Goal: Task Accomplishment & Management: Complete application form

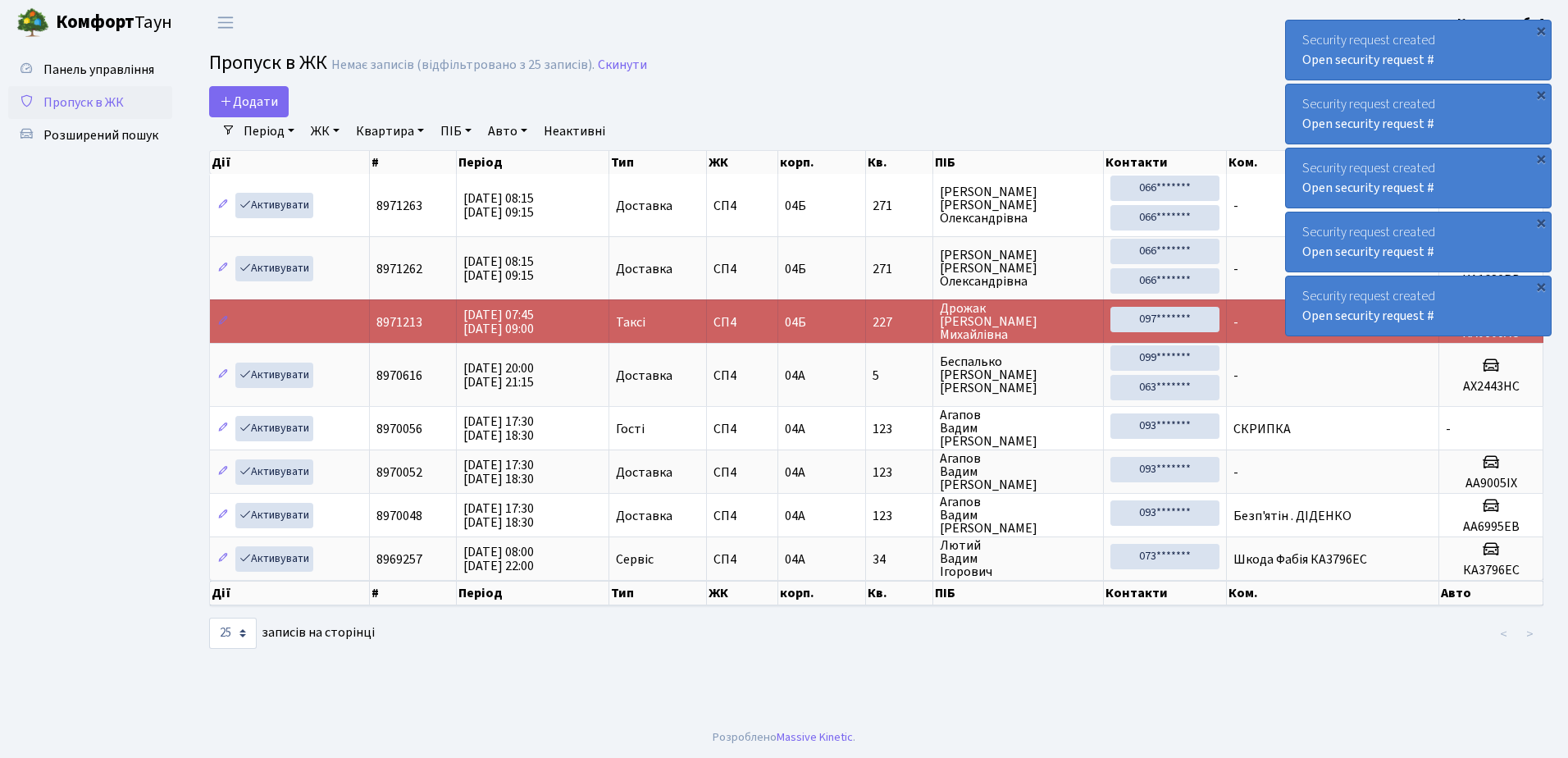
select select "25"
click at [256, 92] on link "Додати" at bounding box center [249, 102] width 80 height 32
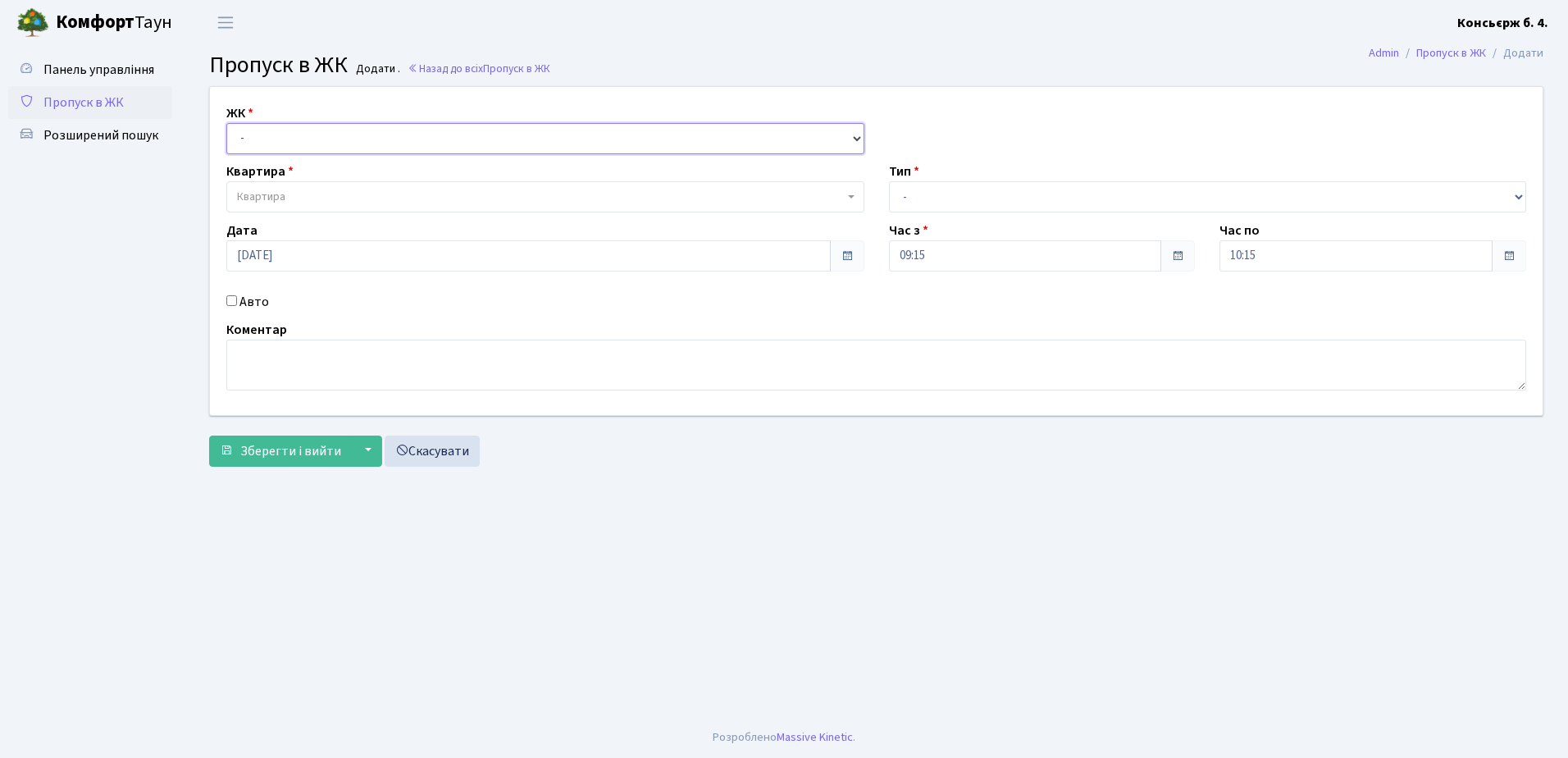
click at [296, 140] on select "- [STREET_ADDRESS]" at bounding box center [545, 139] width 637 height 32
select select "325"
click at [227, 123] on select "- [STREET_ADDRESS]" at bounding box center [545, 139] width 637 height 32
select select
click at [300, 198] on span "Квартира" at bounding box center [540, 197] width 607 height 17
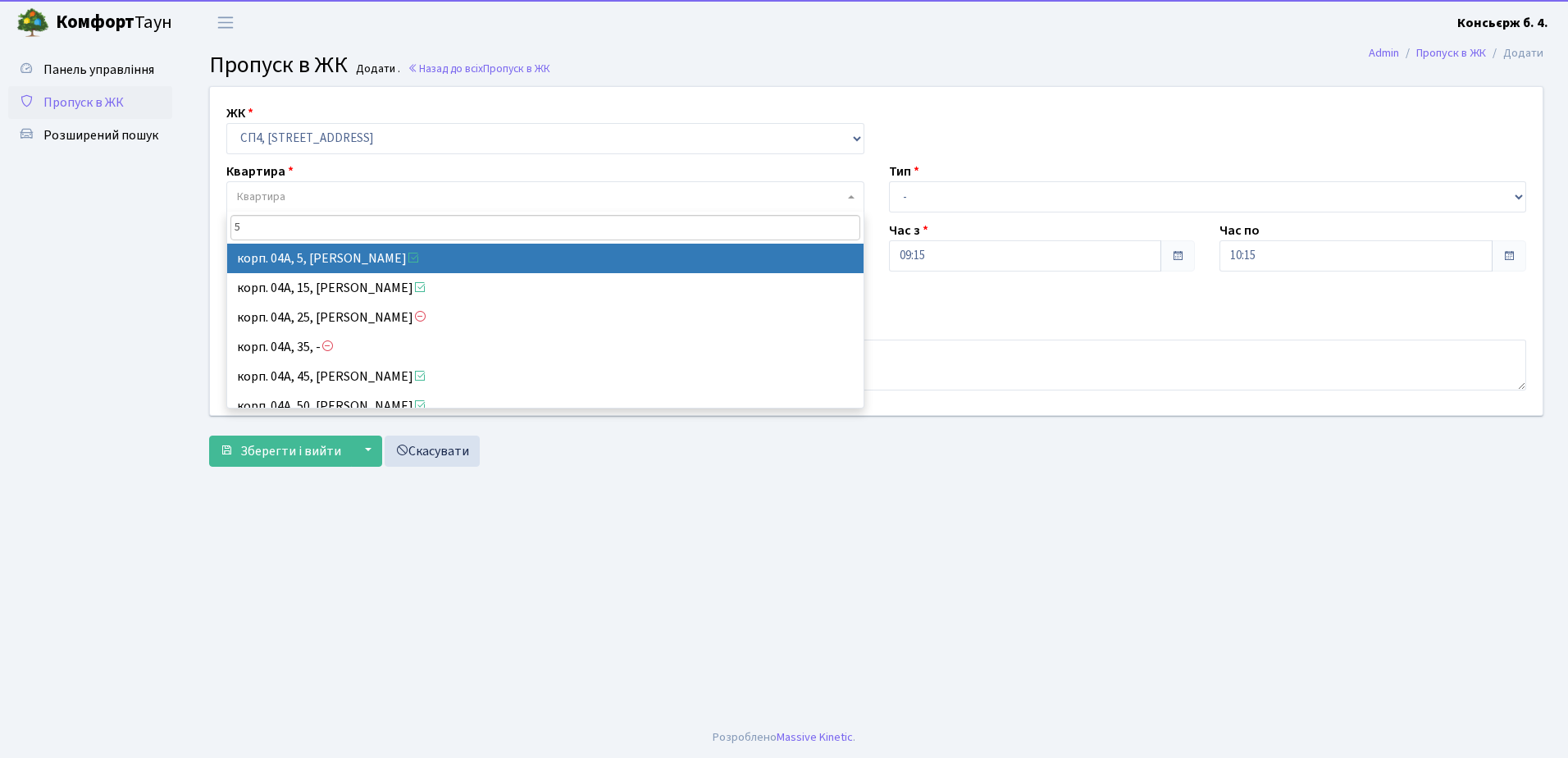
type input "5"
select select "21033"
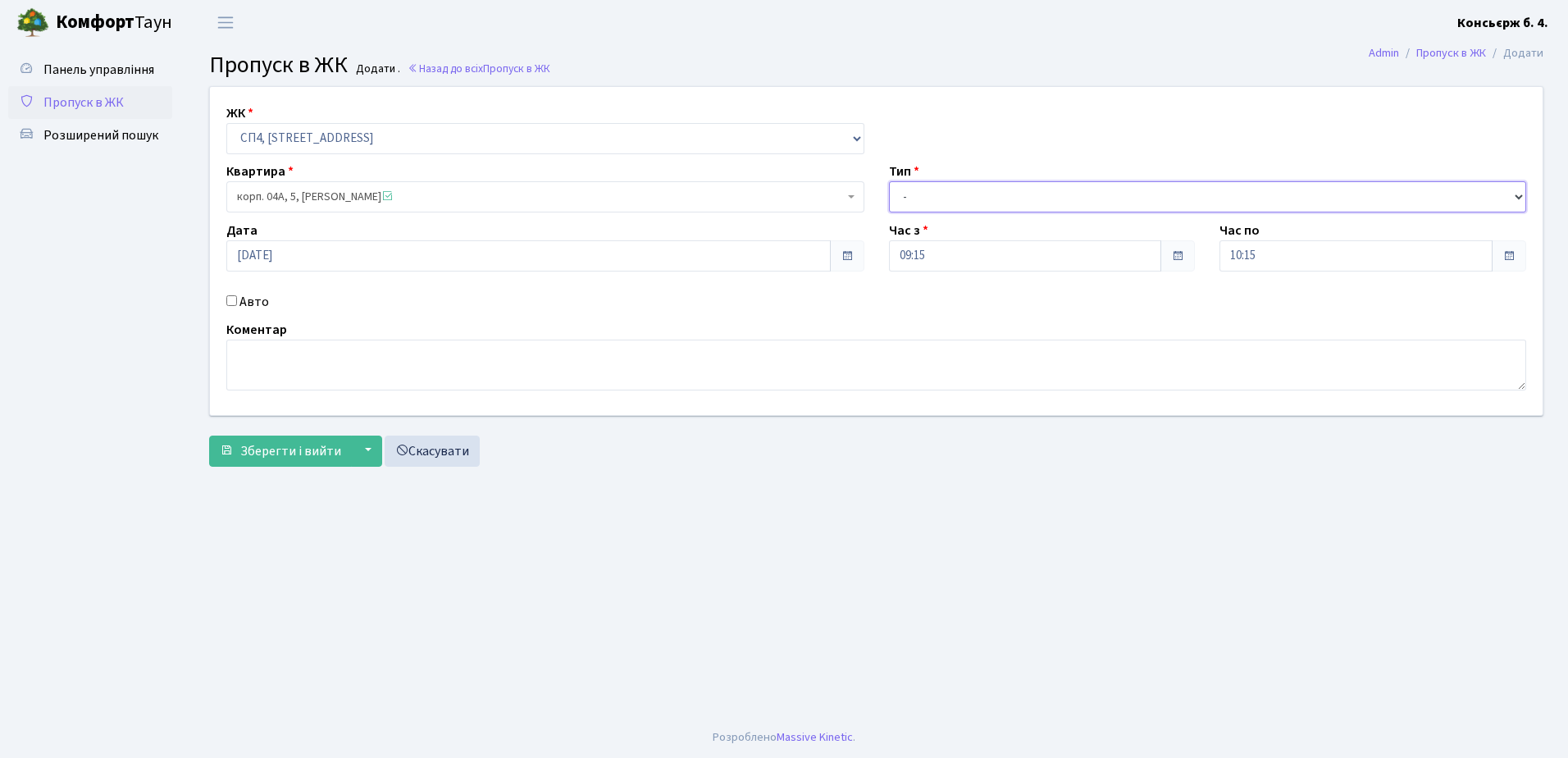
click at [950, 198] on select "- Доставка Таксі Гості Сервіс" at bounding box center [1208, 197] width 637 height 32
select select "1"
click at [889, 181] on select "- Доставка Таксі Гості Сервіс" at bounding box center [1208, 197] width 637 height 32
click at [229, 299] on input "Авто" at bounding box center [232, 301] width 11 height 11
checkbox input "true"
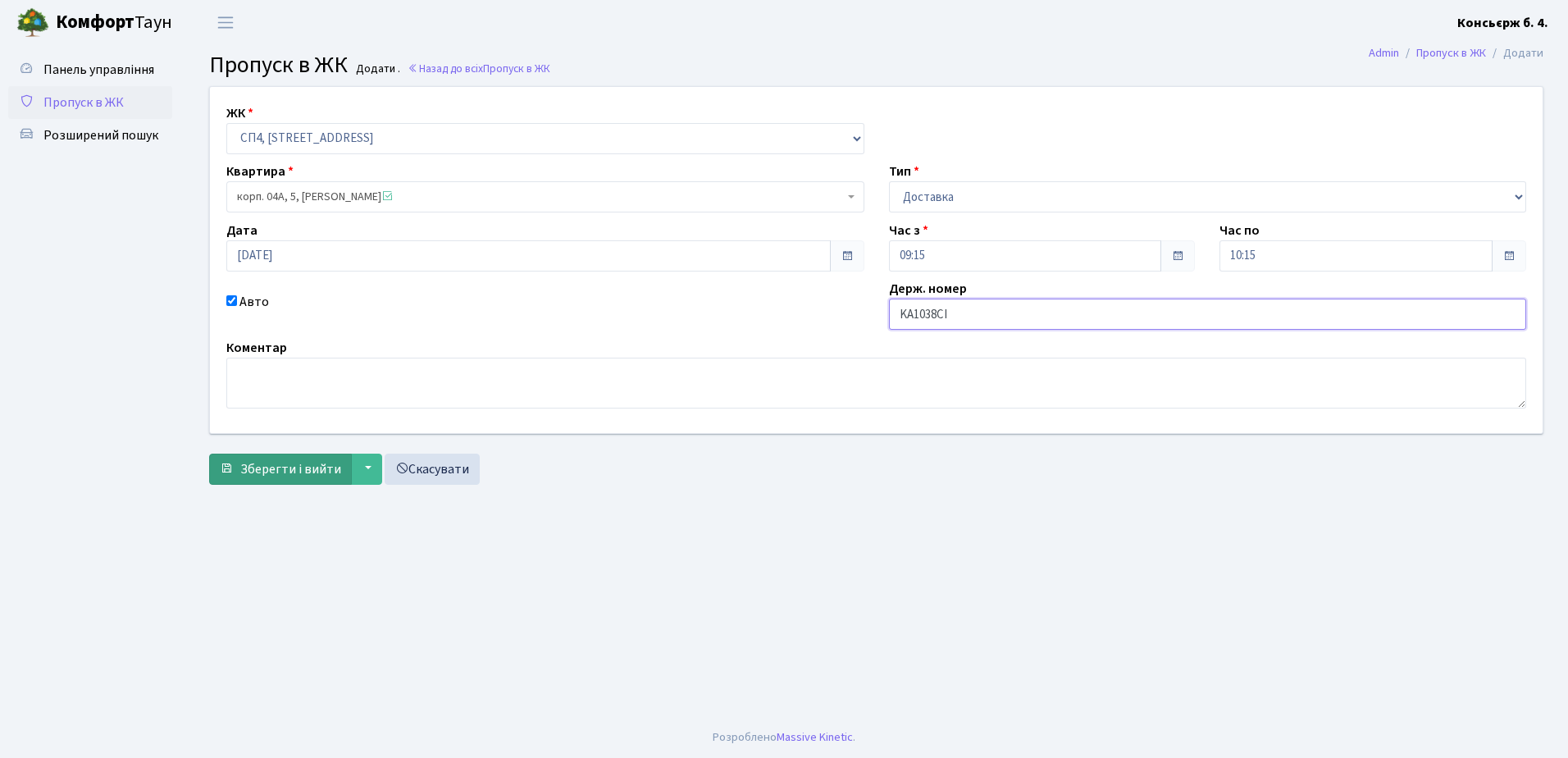
type input "KA1038CI"
click at [273, 477] on button "Зберегти і вийти" at bounding box center [281, 469] width 143 height 32
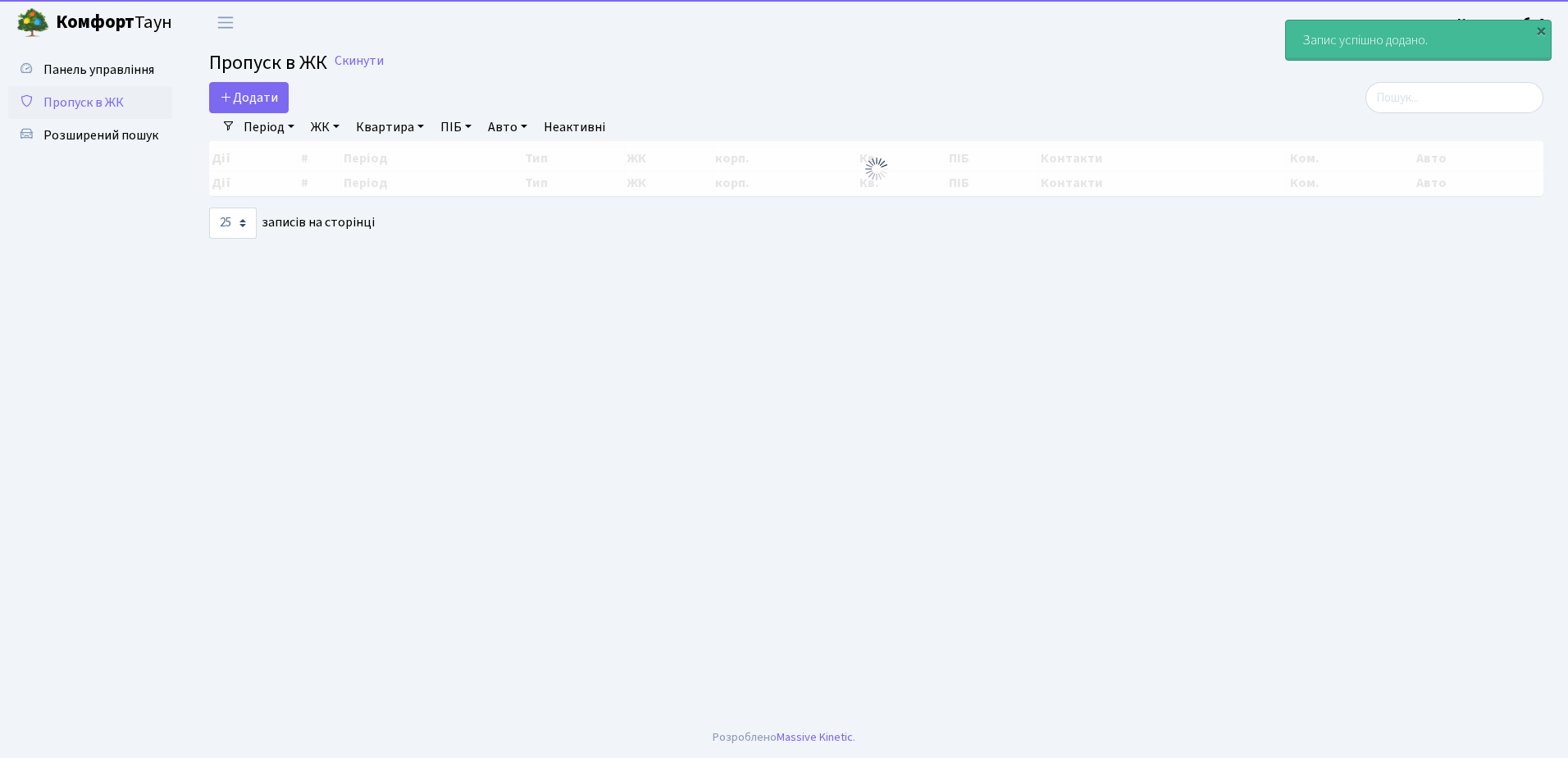
select select "25"
